Goal: Task Accomplishment & Management: Use online tool/utility

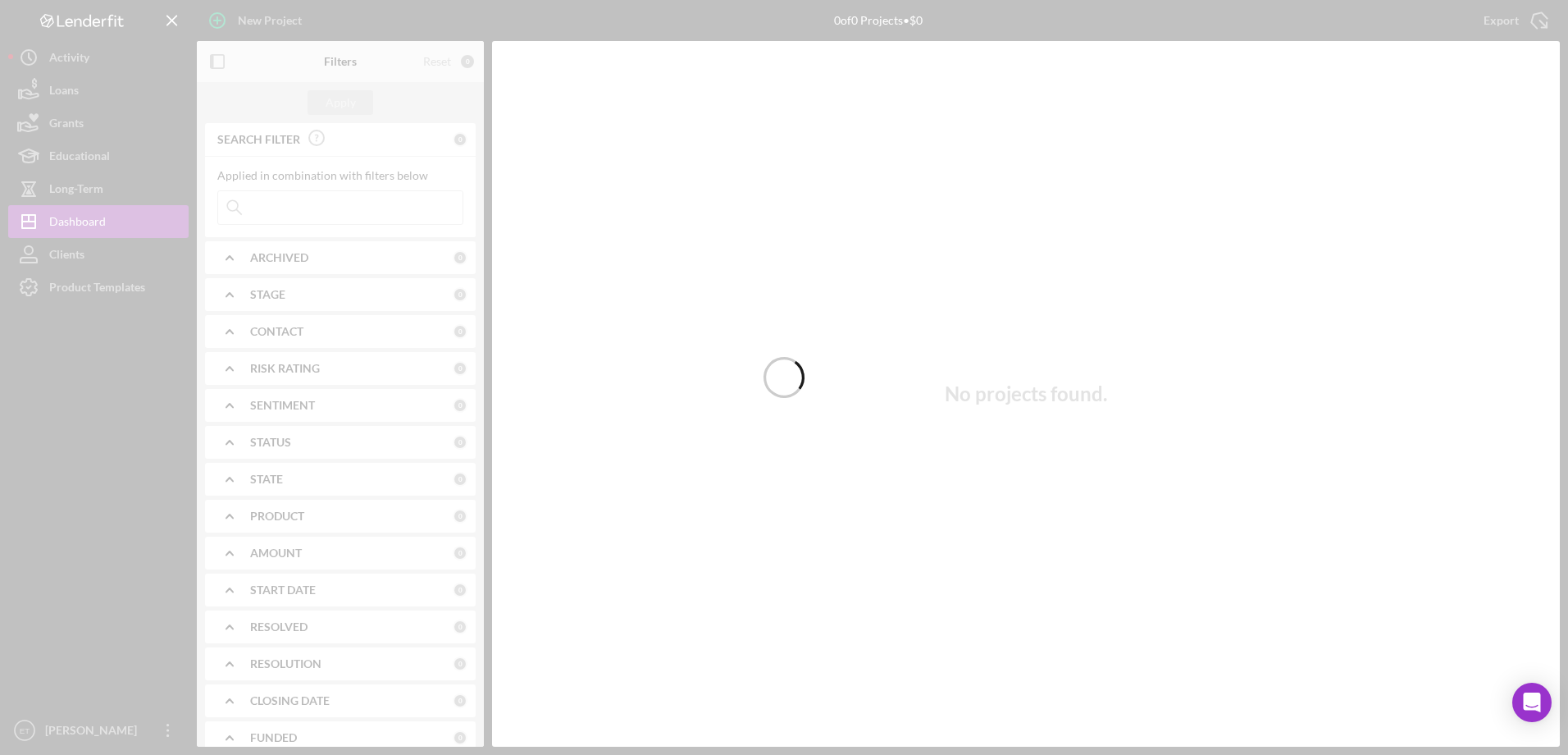
click at [119, 86] on div at bounding box center [784, 378] width 1568 height 755
click at [78, 93] on div at bounding box center [784, 378] width 1568 height 755
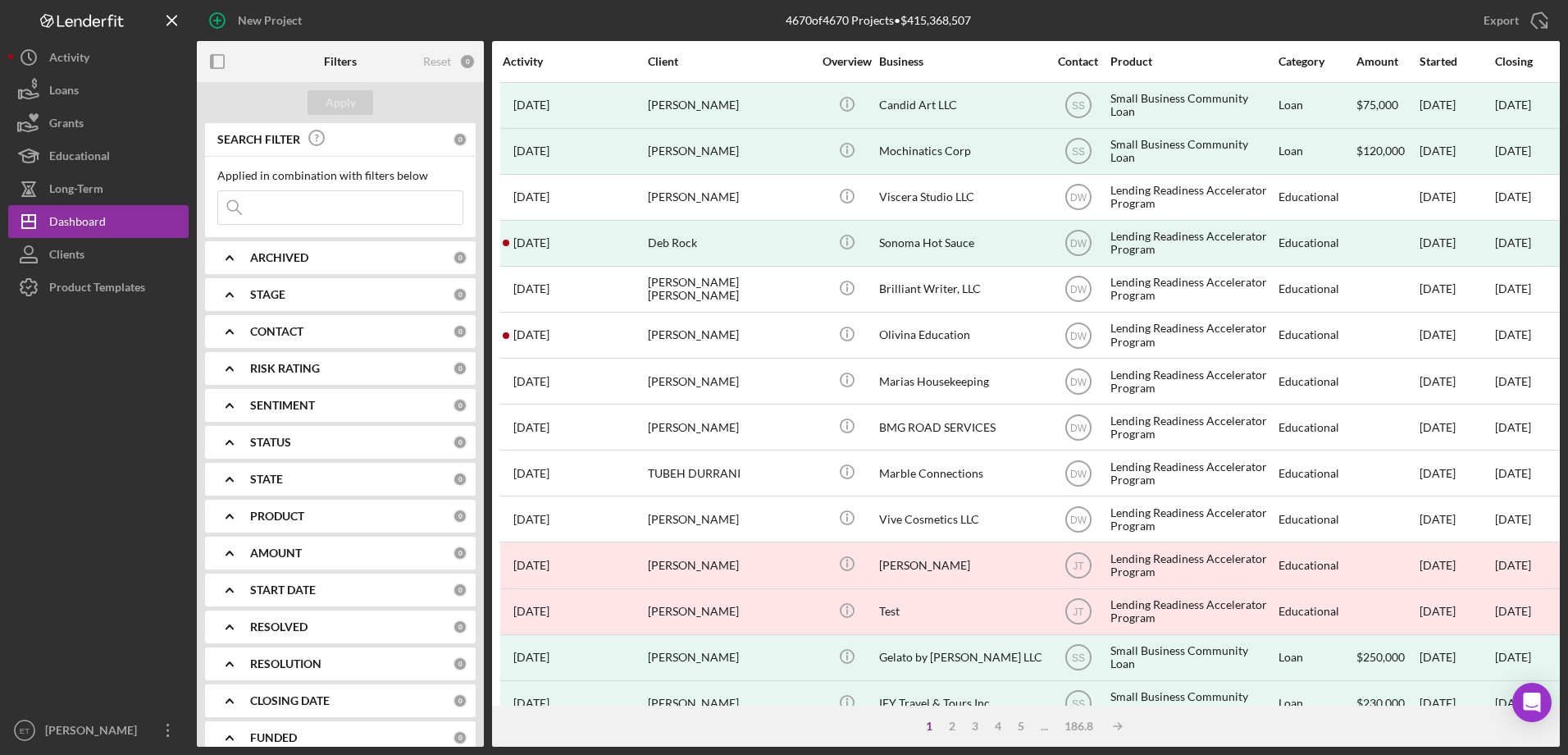
click at [78, 93] on div "Loans" at bounding box center [63, 92] width 29 height 37
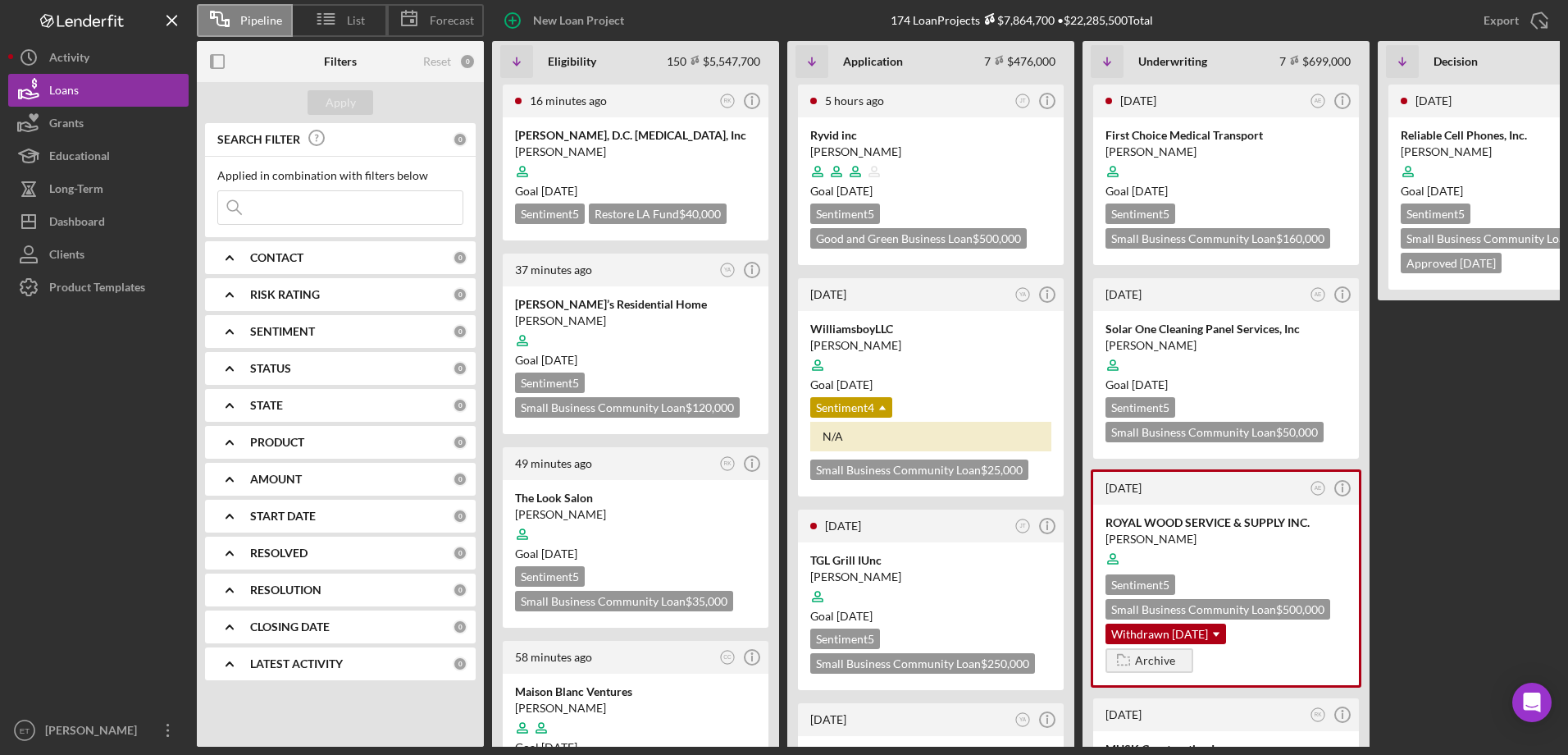
click at [324, 296] on div "RISK RATING" at bounding box center [351, 294] width 203 height 13
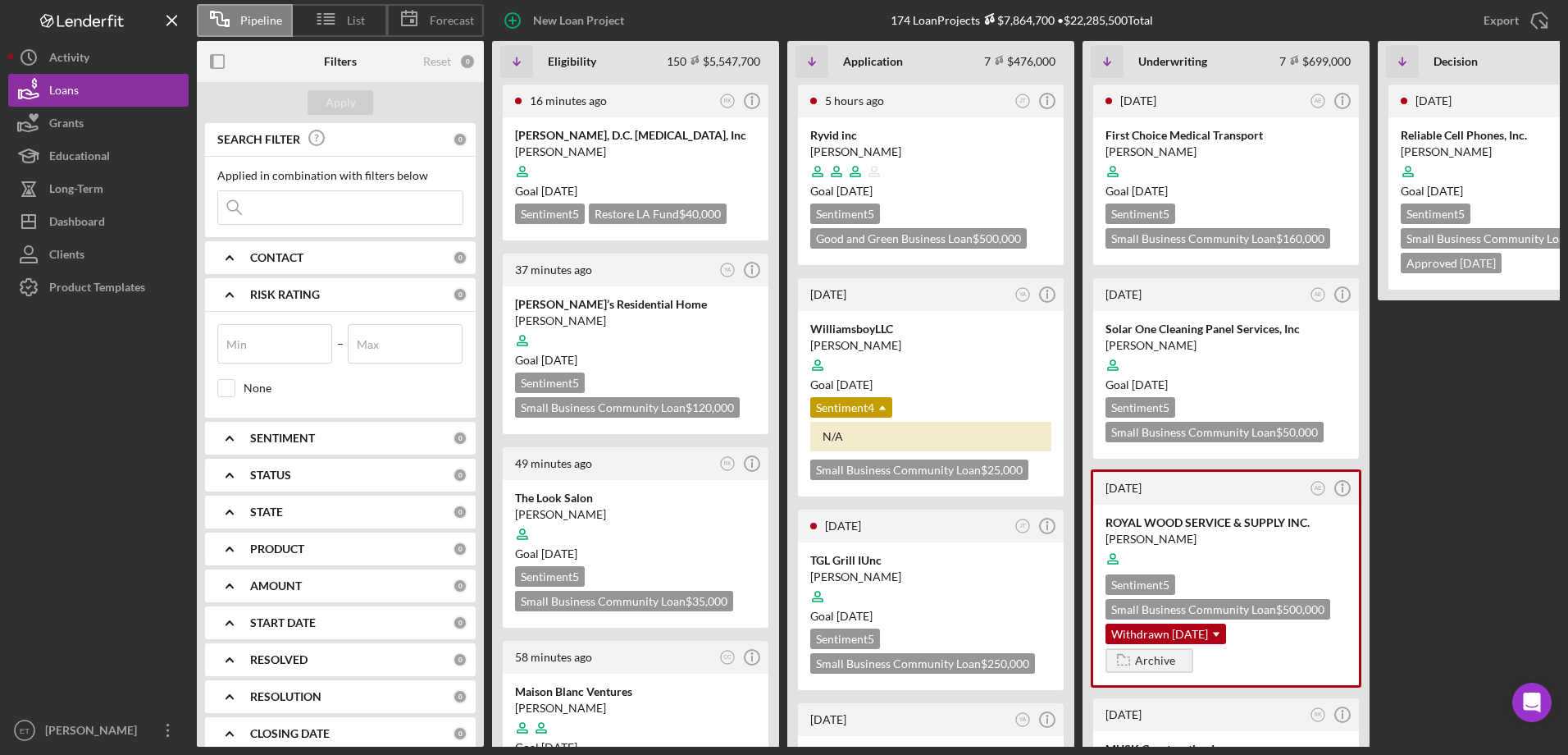
click at [322, 299] on div "RISK RATING" at bounding box center [351, 294] width 203 height 13
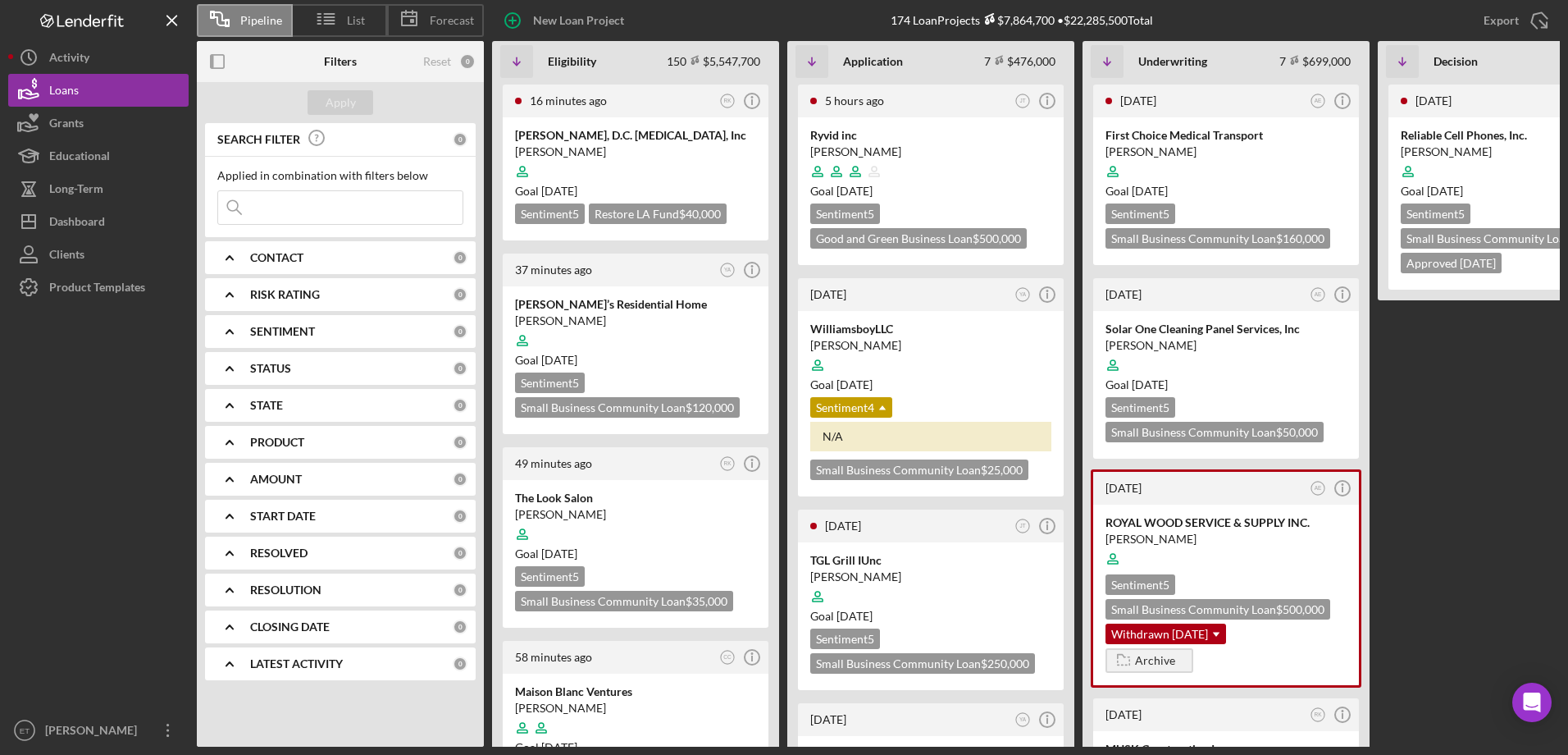
click at [313, 437] on div "PRODUCT" at bounding box center [351, 442] width 203 height 13
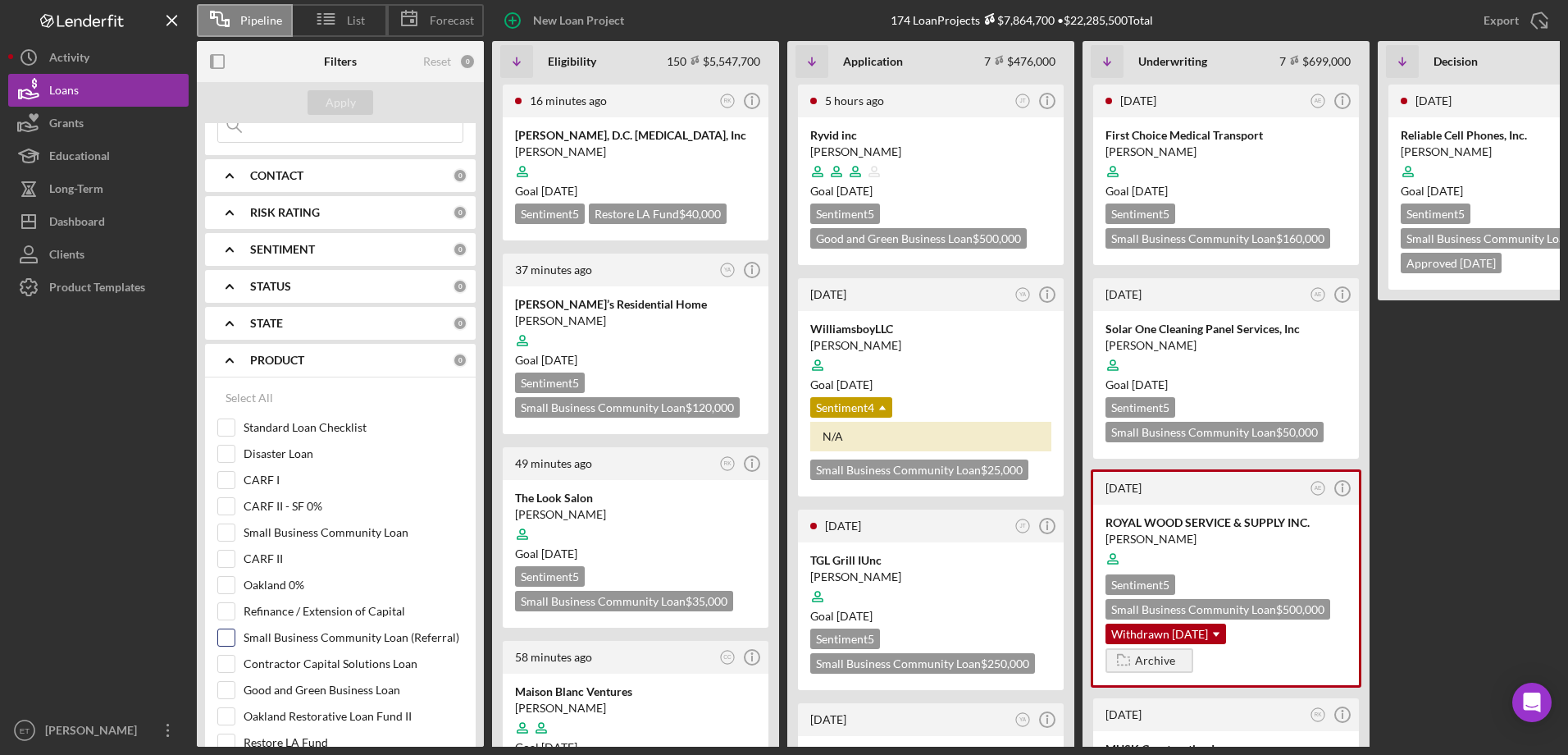
scroll to position [246, 0]
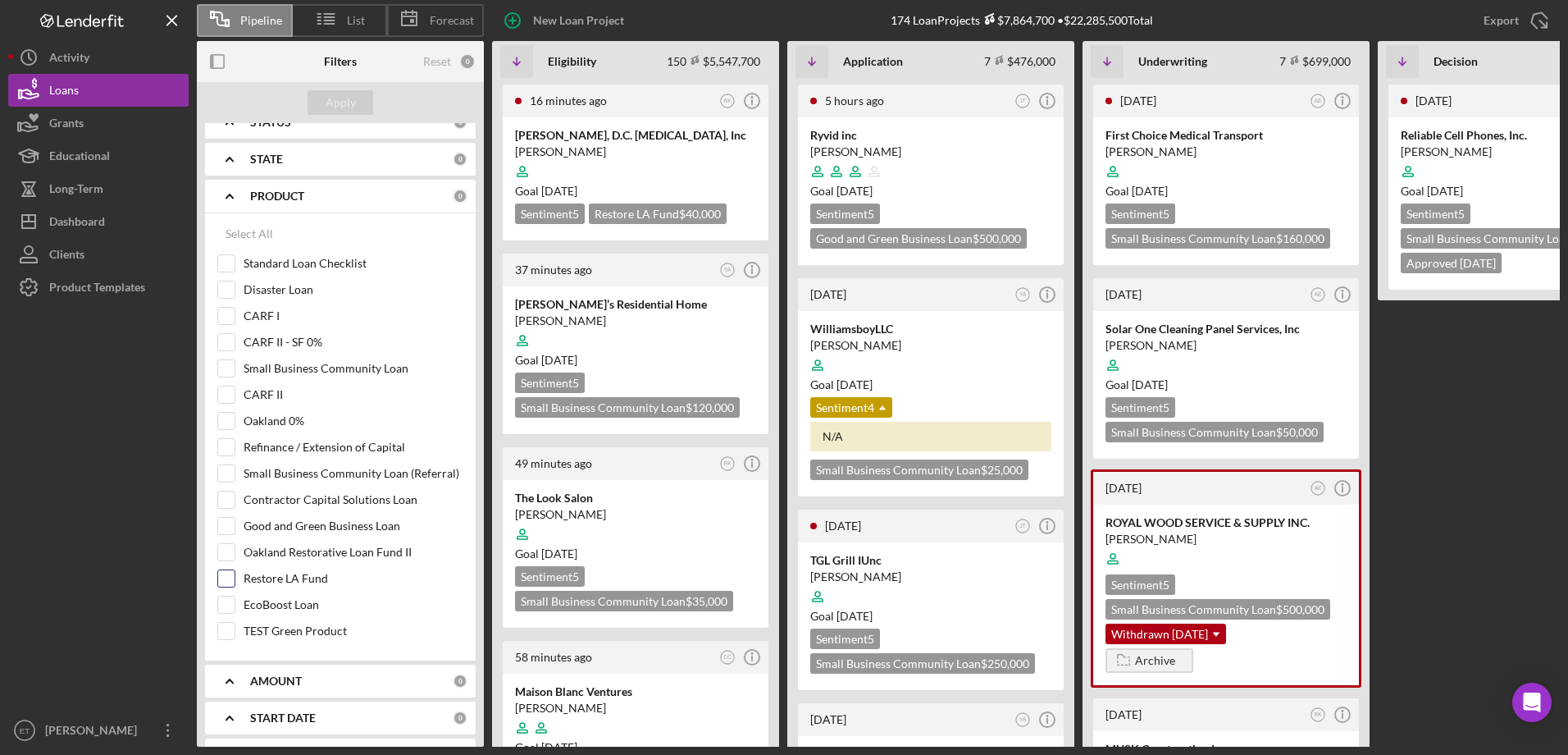
click at [301, 579] on label "Restore LA Fund" at bounding box center [353, 578] width 220 height 16
click at [235, 579] on input "Restore LA Fund" at bounding box center [226, 578] width 16 height 16
checkbox input "true"
click at [337, 99] on div "Apply" at bounding box center [340, 102] width 30 height 25
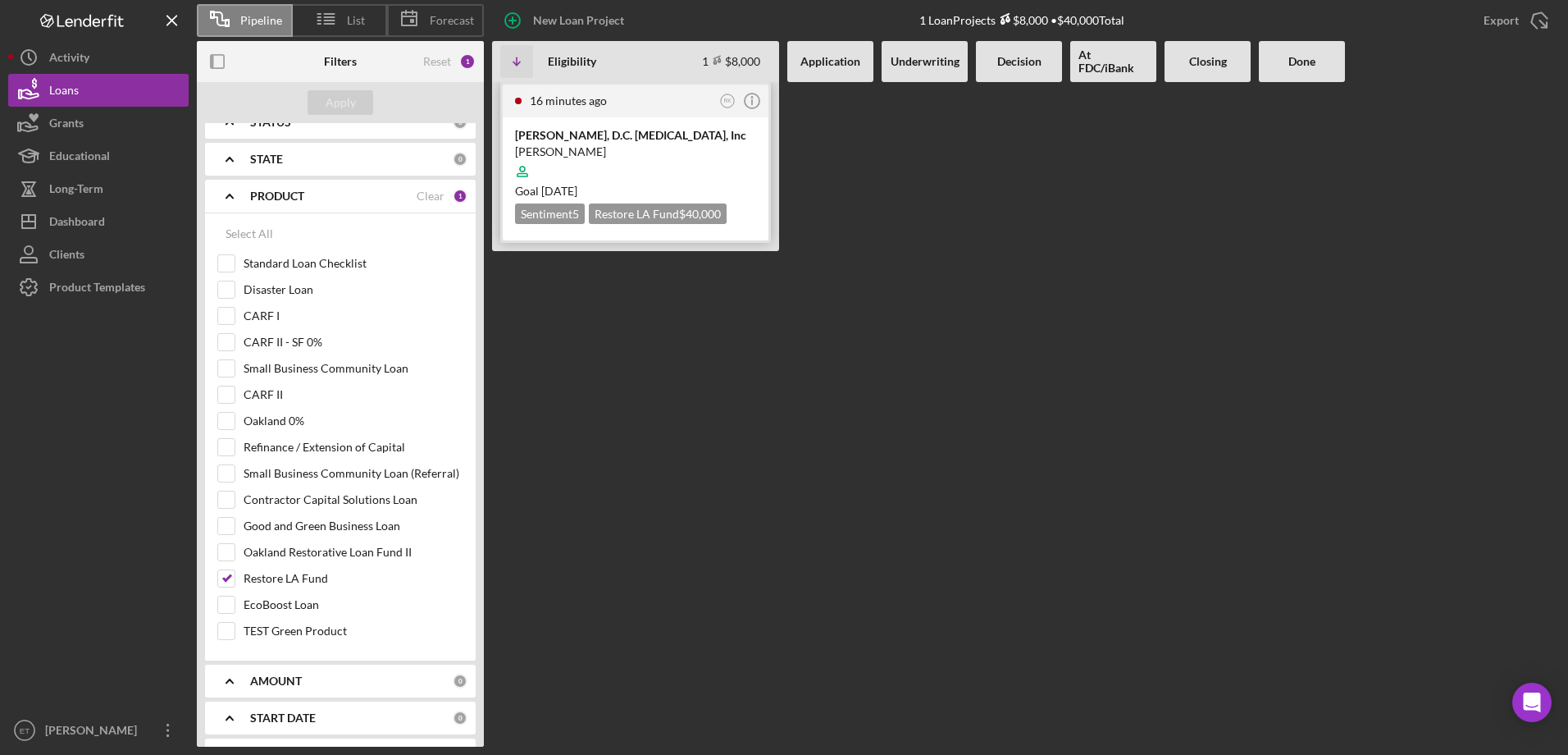
click at [641, 146] on div "[PERSON_NAME]" at bounding box center [636, 152] width 241 height 16
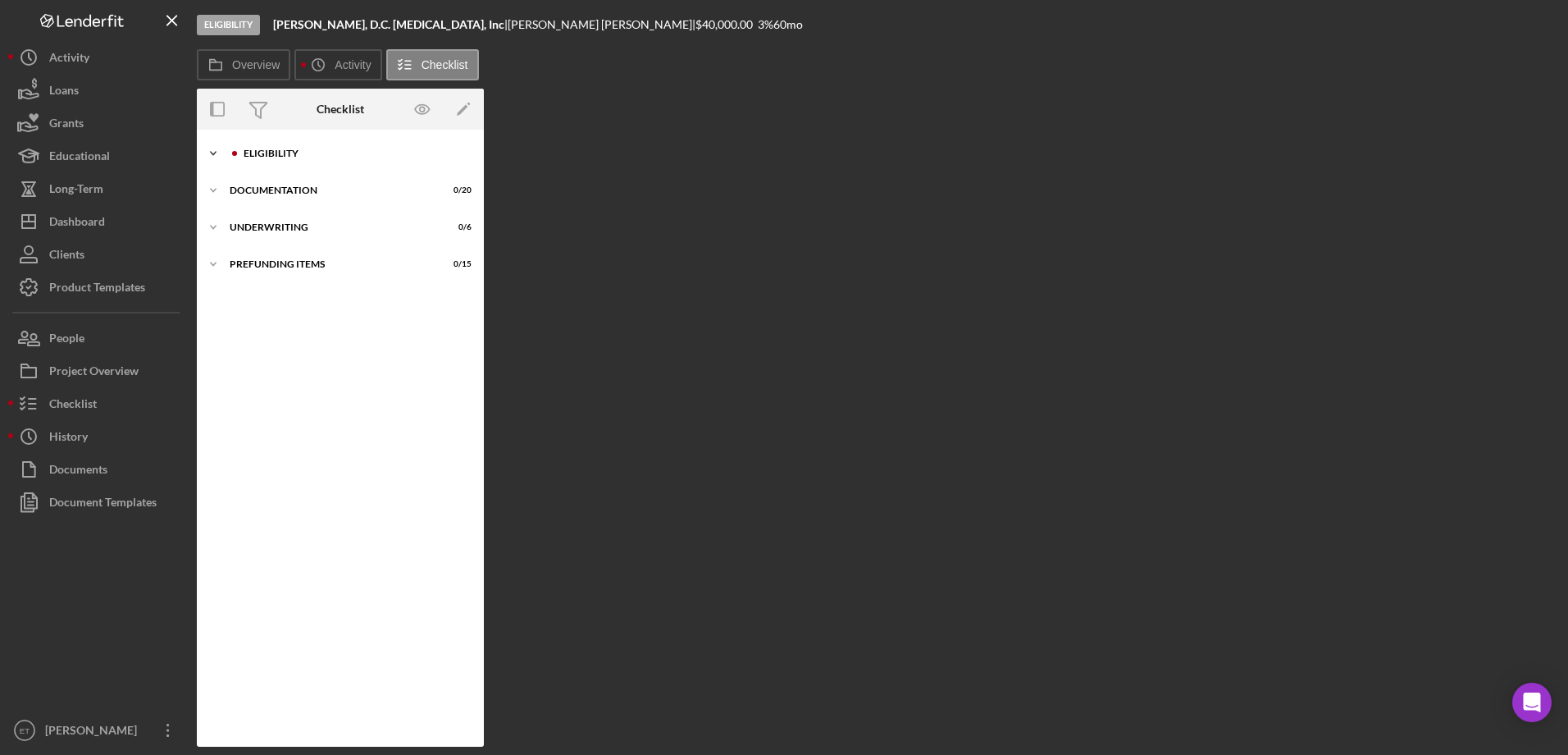
click at [283, 146] on div "Icon/Expander Eligibility 0 / 7" at bounding box center [340, 153] width 287 height 33
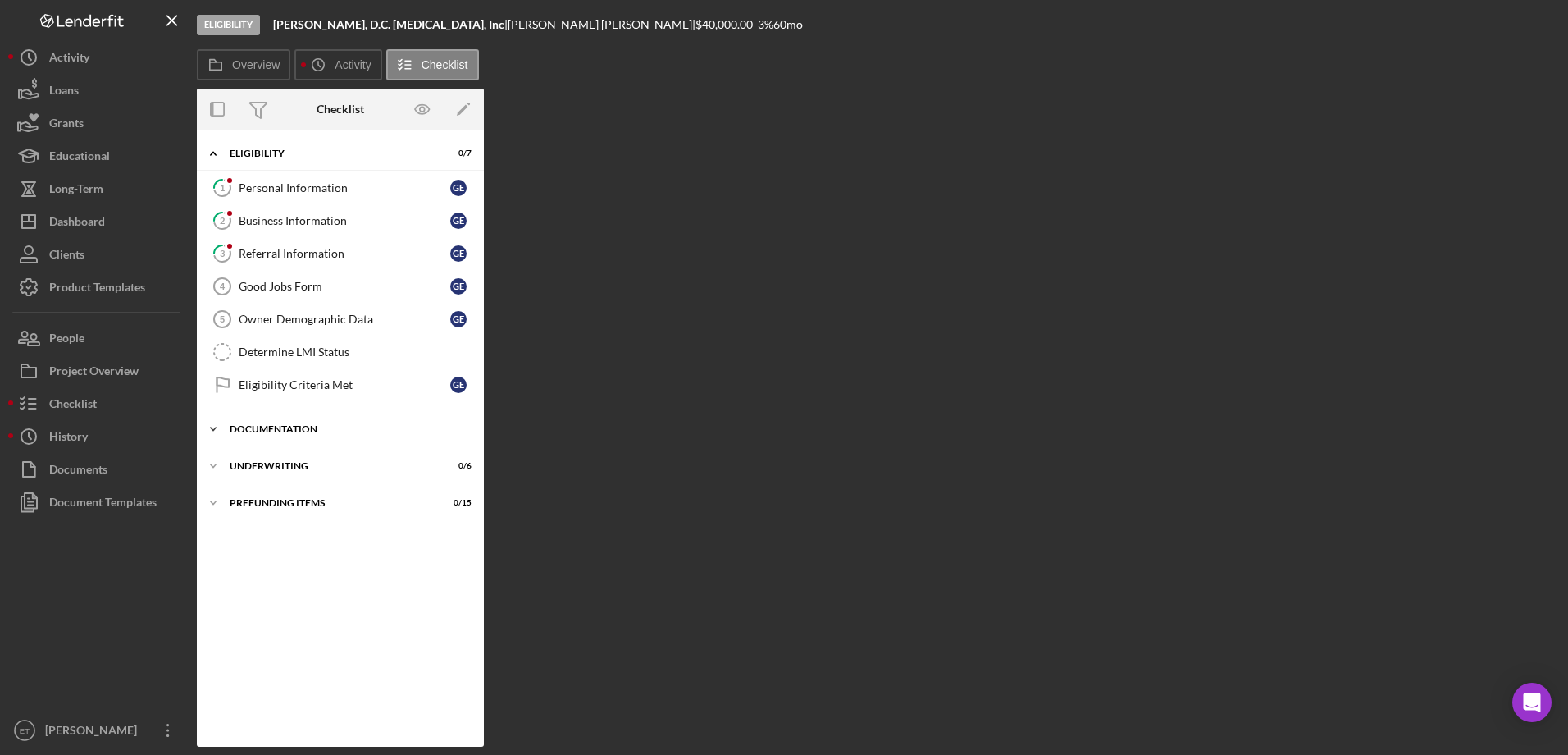
click at [288, 434] on div "Icon/Expander Documentation 0 / 20" at bounding box center [340, 429] width 287 height 33
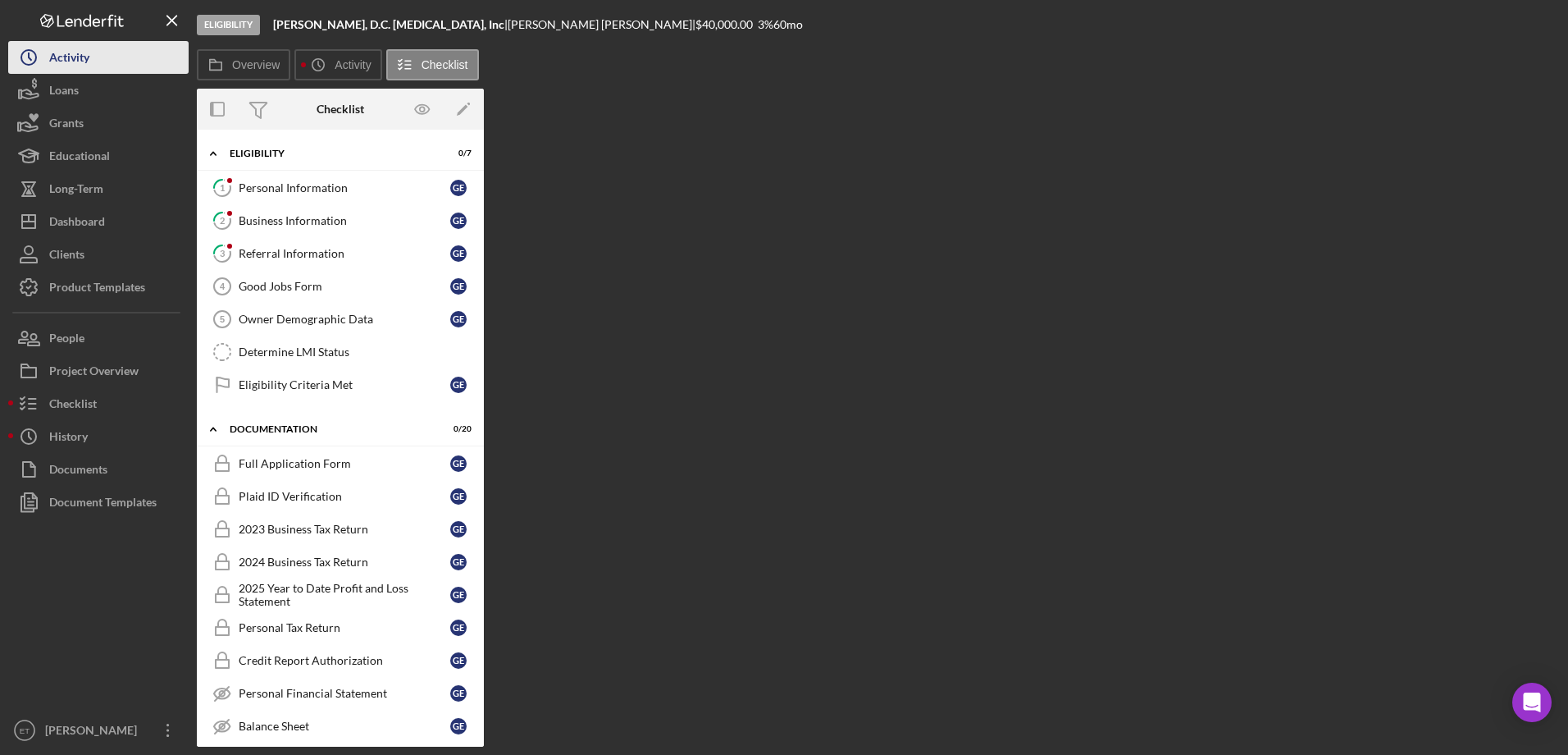
click at [68, 66] on div "Activity" at bounding box center [68, 59] width 40 height 37
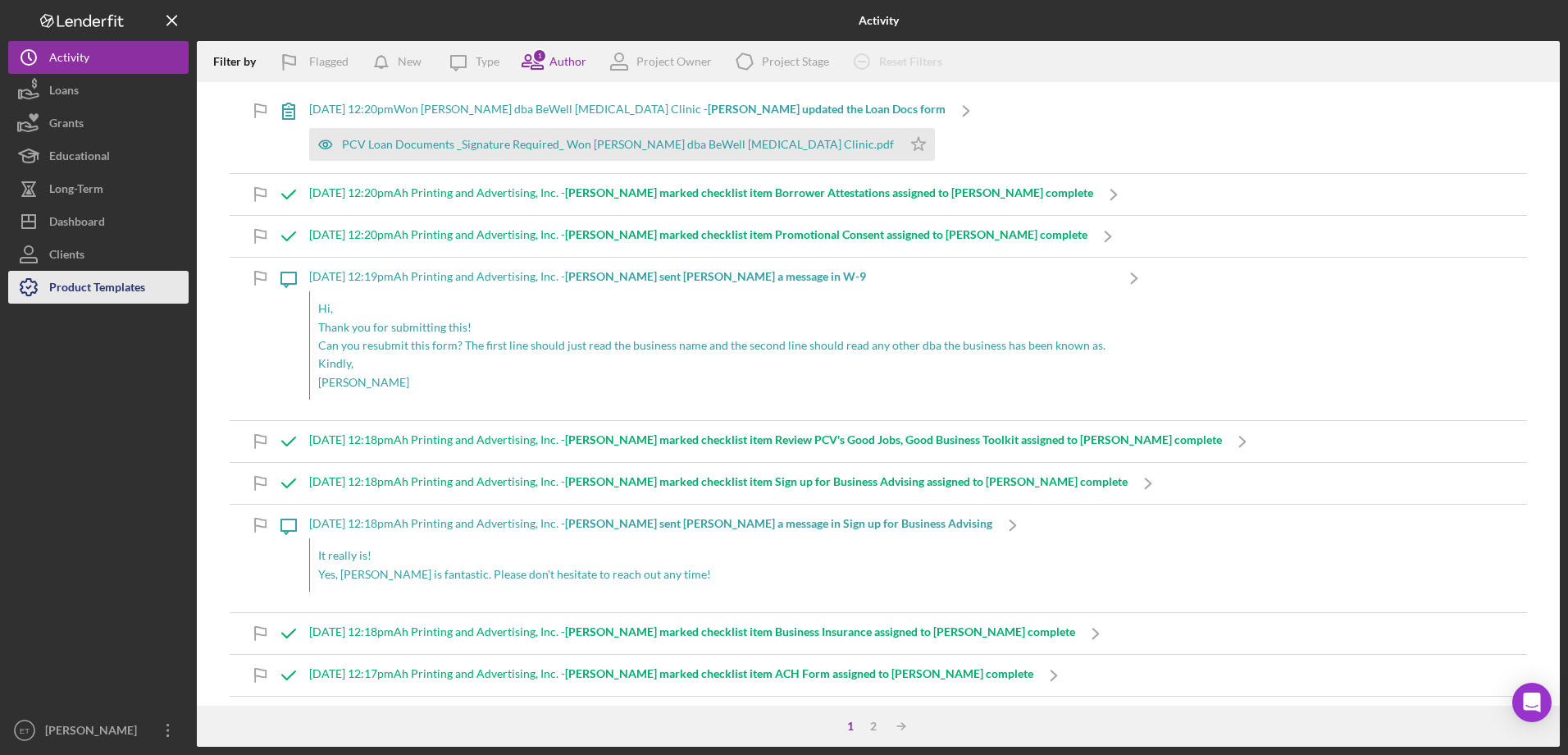
click at [112, 278] on div "Product Templates" at bounding box center [97, 288] width 96 height 37
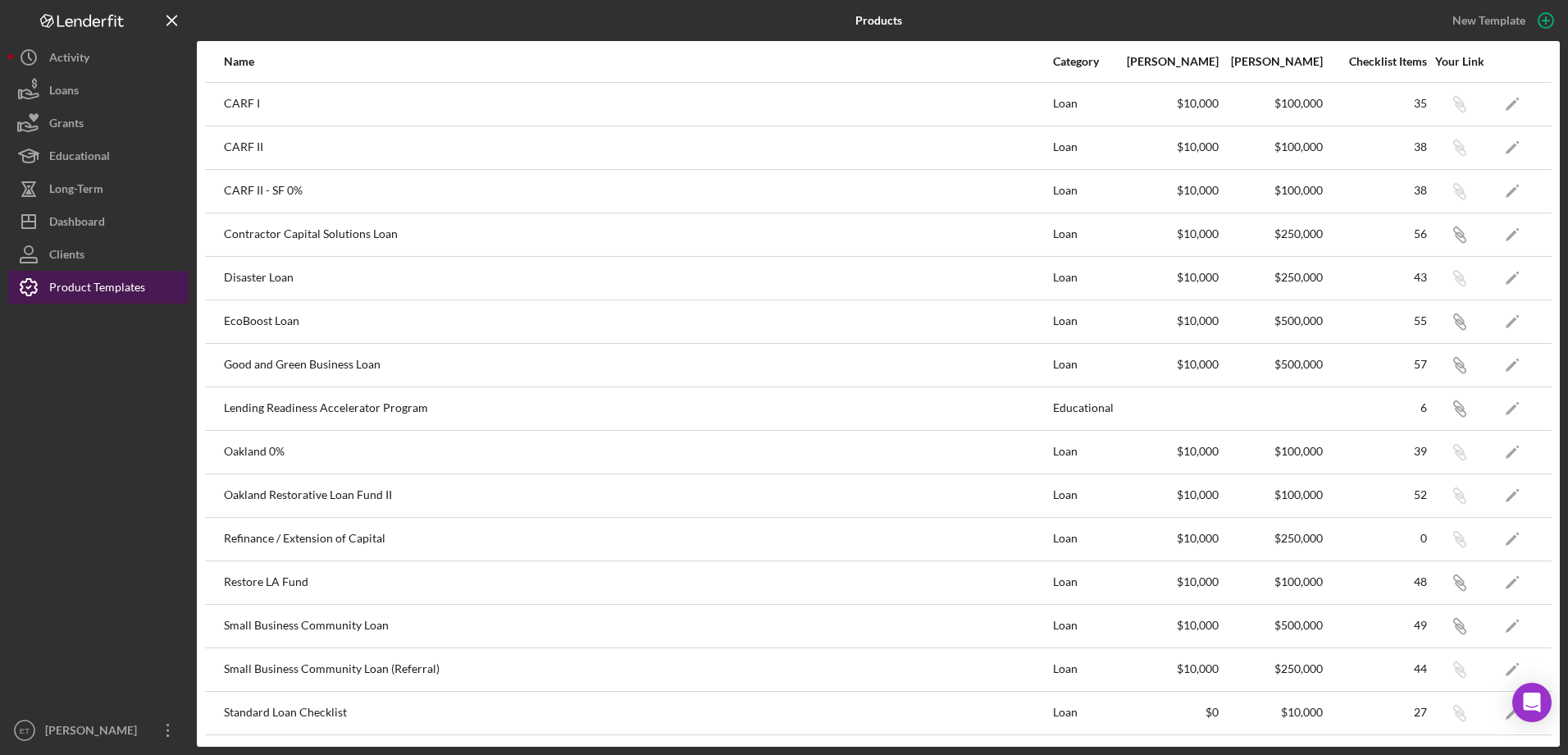
click at [67, 271] on div "Product Templates" at bounding box center [97, 288] width 96 height 37
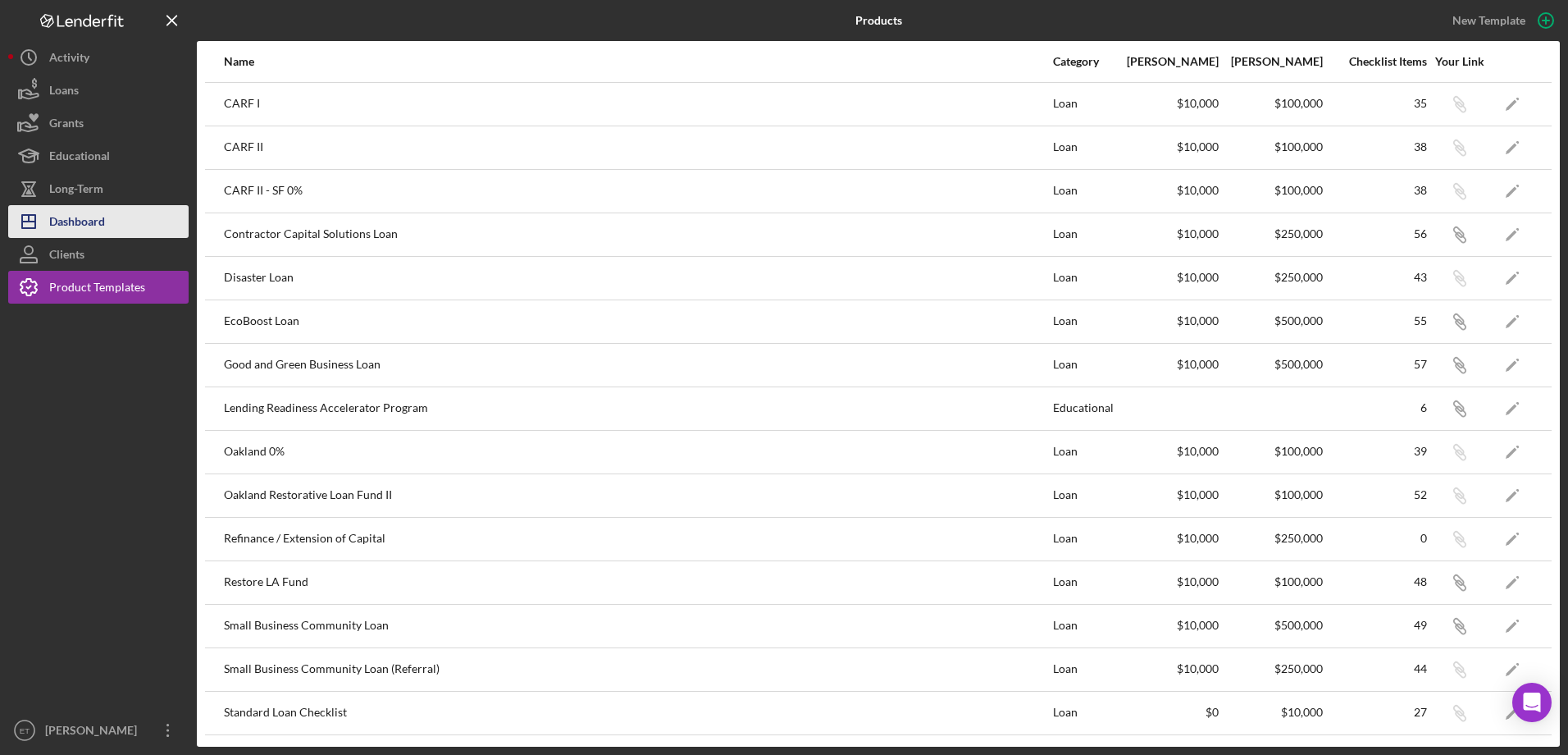
click at [90, 225] on div "Dashboard" at bounding box center [76, 223] width 56 height 37
